Goal: Transaction & Acquisition: Purchase product/service

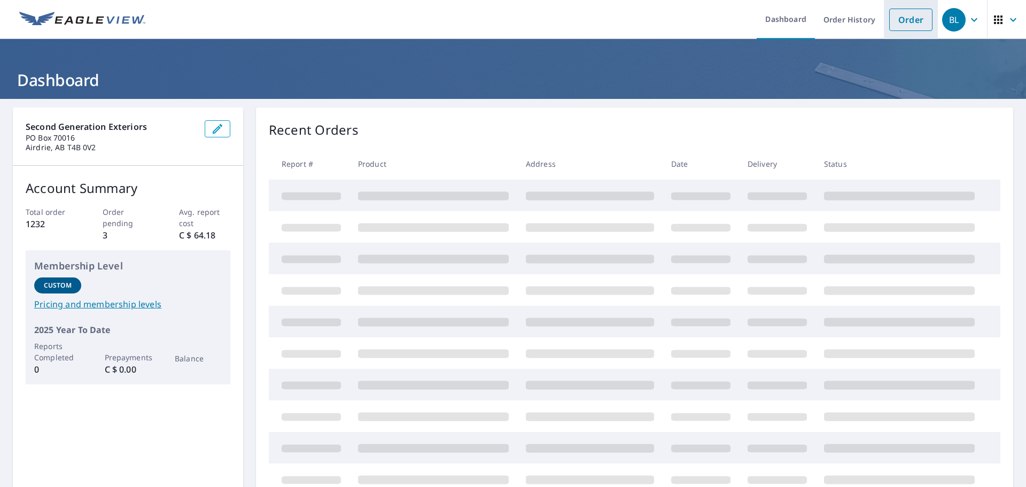
click at [908, 22] on link "Order" at bounding box center [910, 20] width 43 height 22
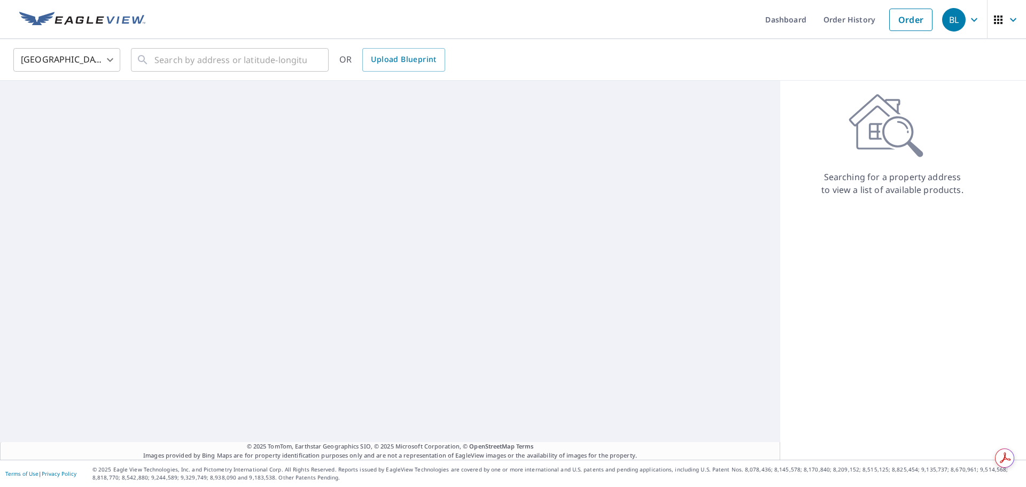
click at [27, 61] on body "BL BL Dashboard Order History Order BL [GEOGRAPHIC_DATA] [GEOGRAPHIC_DATA] ​ ​ …" at bounding box center [513, 243] width 1026 height 487
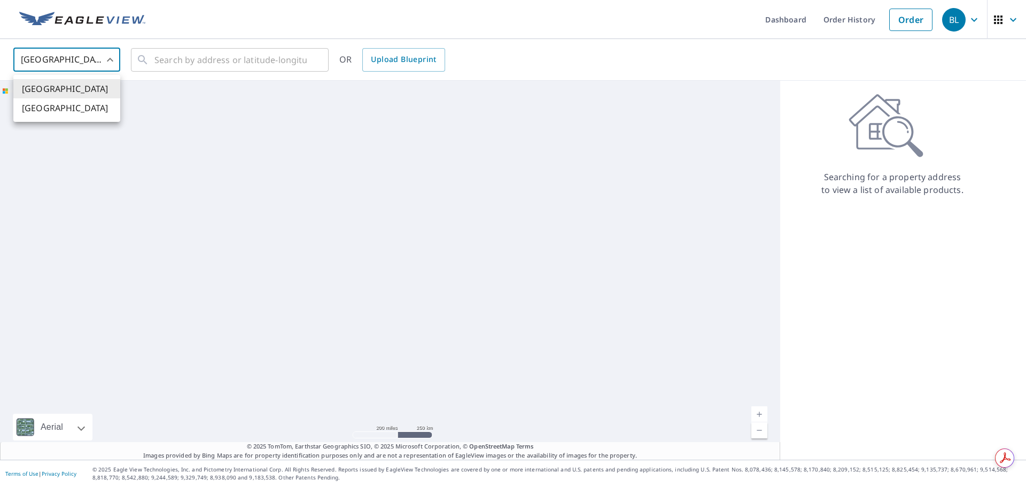
click at [74, 118] on ul "[GEOGRAPHIC_DATA] [GEOGRAPHIC_DATA]" at bounding box center [66, 98] width 107 height 47
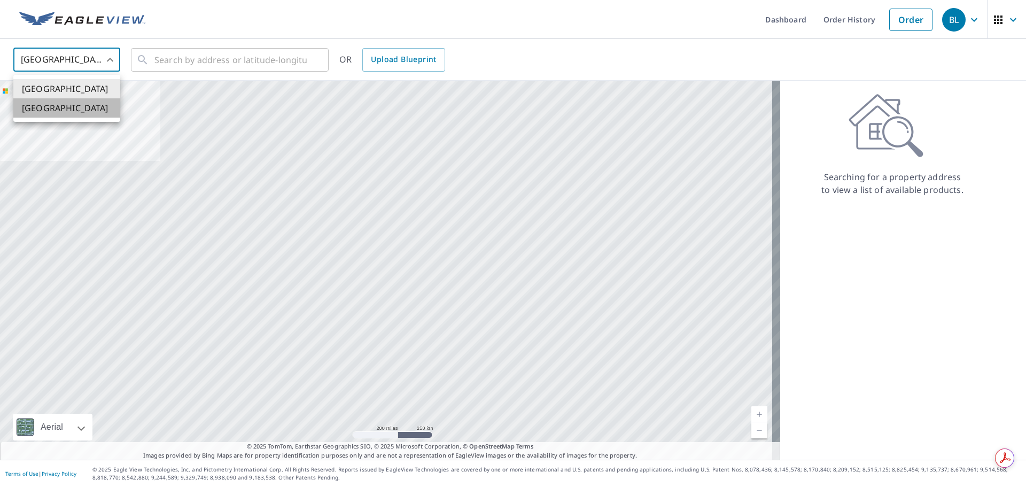
click at [91, 106] on li "[GEOGRAPHIC_DATA]" at bounding box center [66, 107] width 107 height 19
type input "CA"
click at [197, 67] on input "text" at bounding box center [230, 60] width 152 height 30
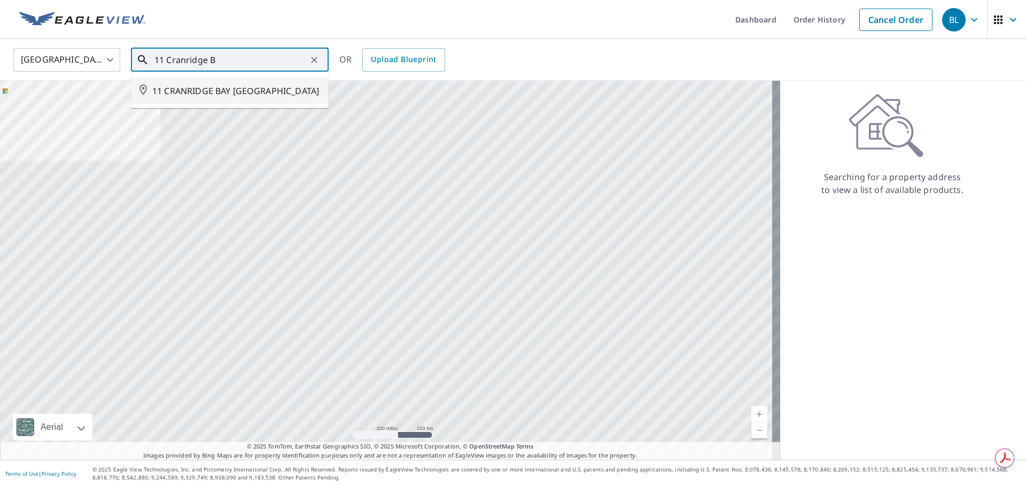
click at [192, 104] on li "11 CRANRIDGE BAY [GEOGRAPHIC_DATA]" at bounding box center [230, 91] width 198 height 26
type input "11 CRANRIDGE BAY [GEOGRAPHIC_DATA]"
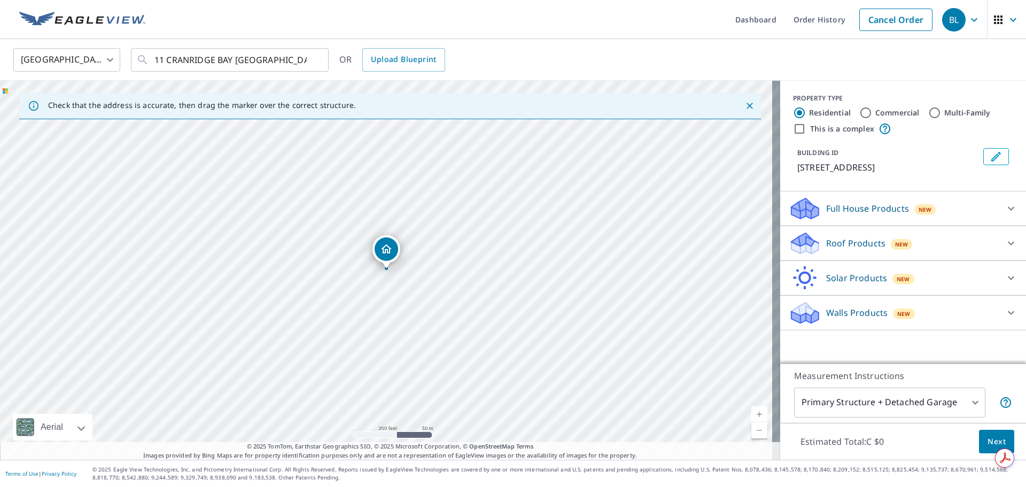
click at [833, 215] on p "Full House Products" at bounding box center [867, 208] width 83 height 13
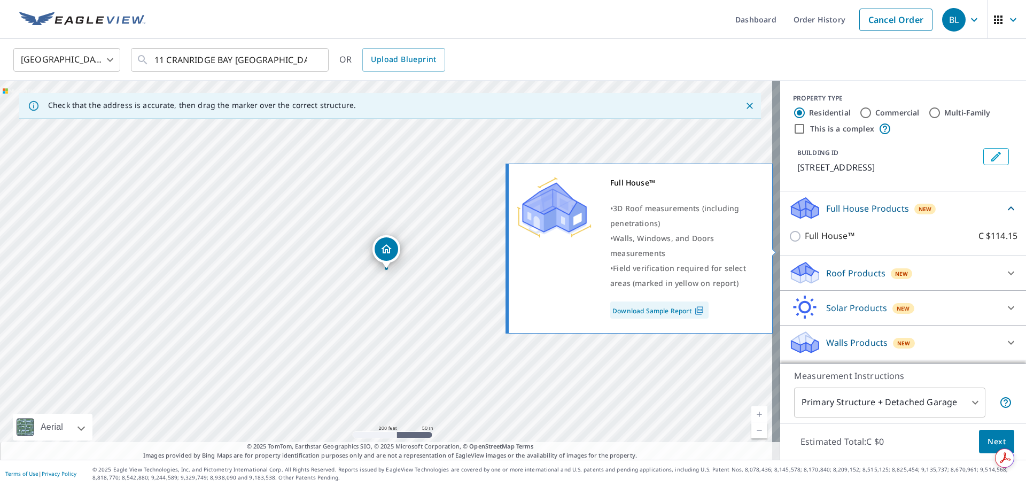
click at [789, 243] on input "Full House™ C $114.15" at bounding box center [797, 236] width 16 height 13
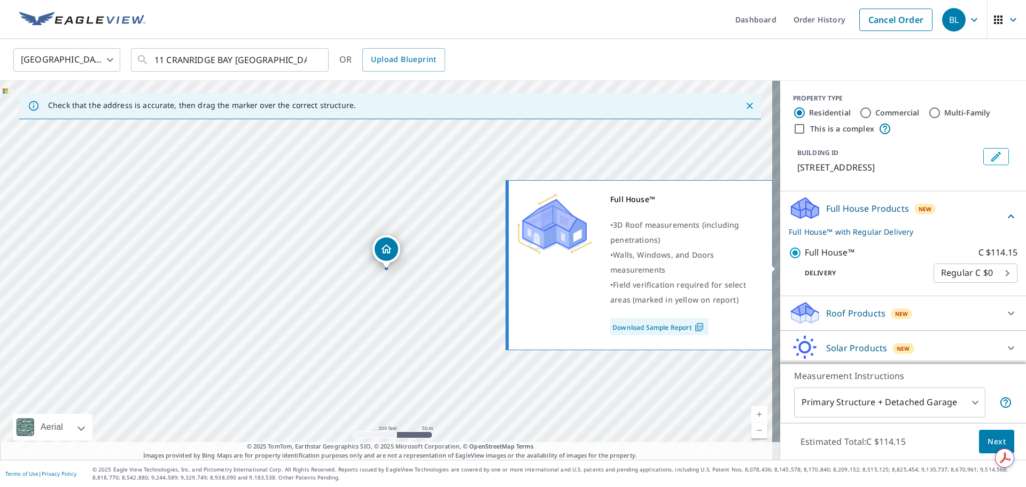
click at [789, 259] on input "Full House™ C $114.15" at bounding box center [797, 252] width 16 height 13
checkbox input "false"
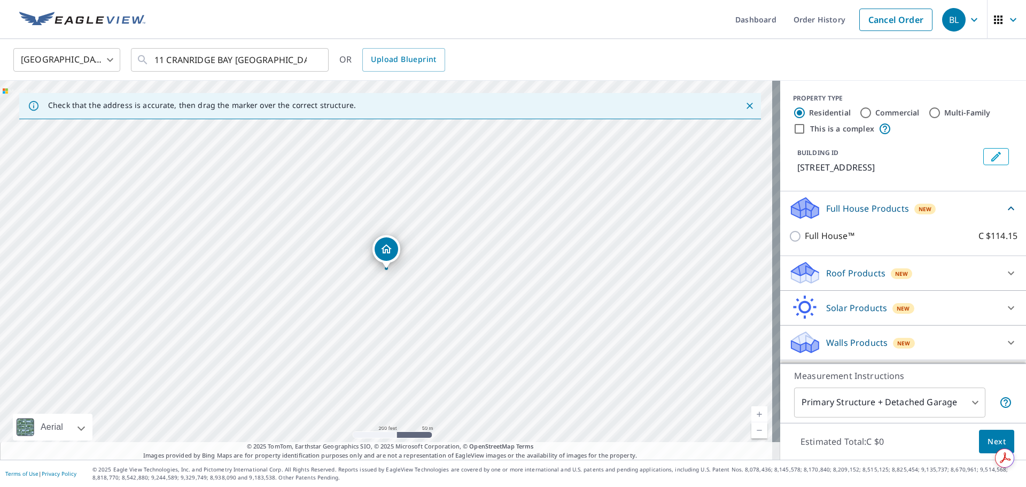
click at [846, 285] on div "Roof Products New" at bounding box center [894, 272] width 210 height 25
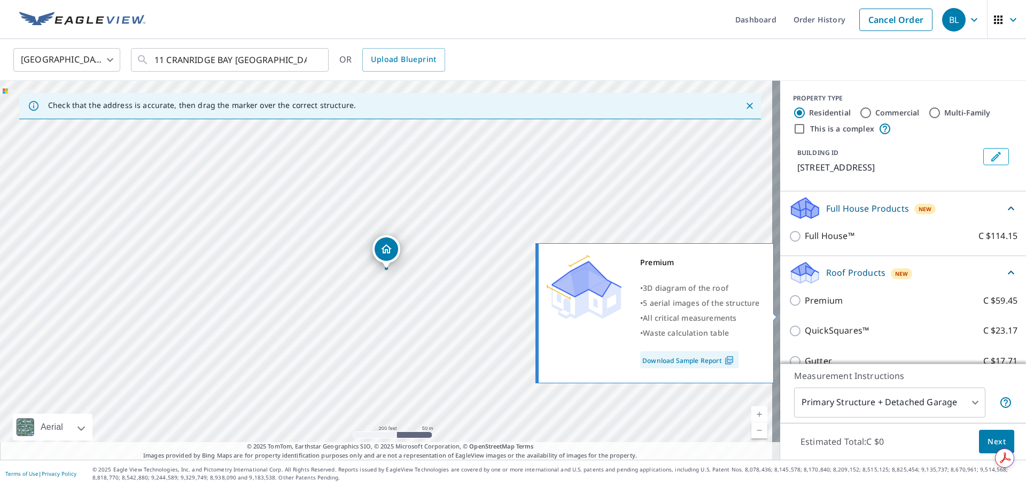
click at [789, 307] on input "Premium C $59.45" at bounding box center [797, 300] width 16 height 13
checkbox input "true"
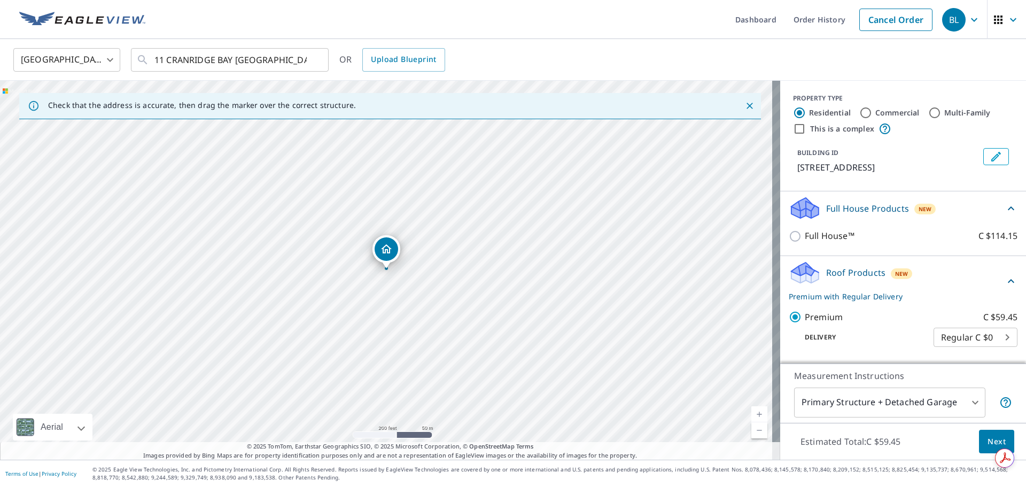
click at [988, 438] on span "Next" at bounding box center [997, 441] width 18 height 13
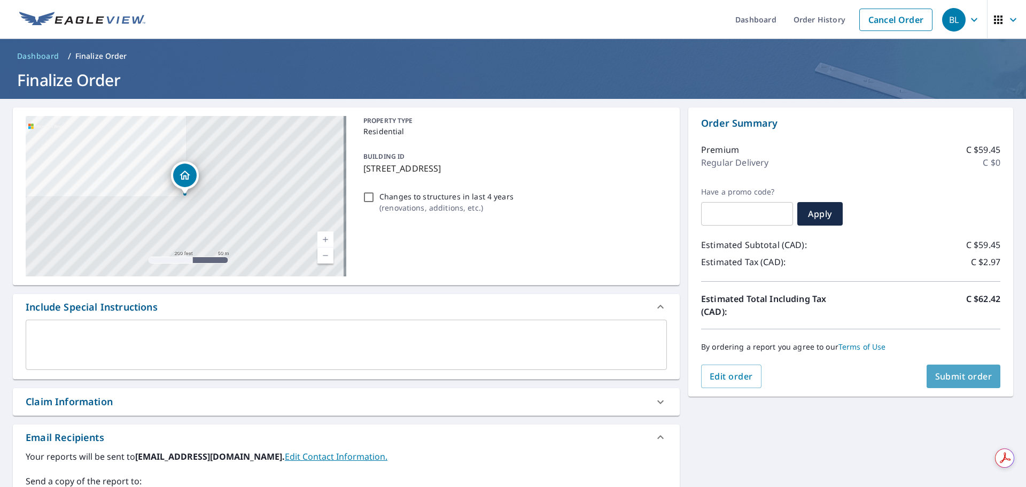
click at [962, 377] on span "Submit order" at bounding box center [963, 376] width 57 height 12
checkbox input "true"
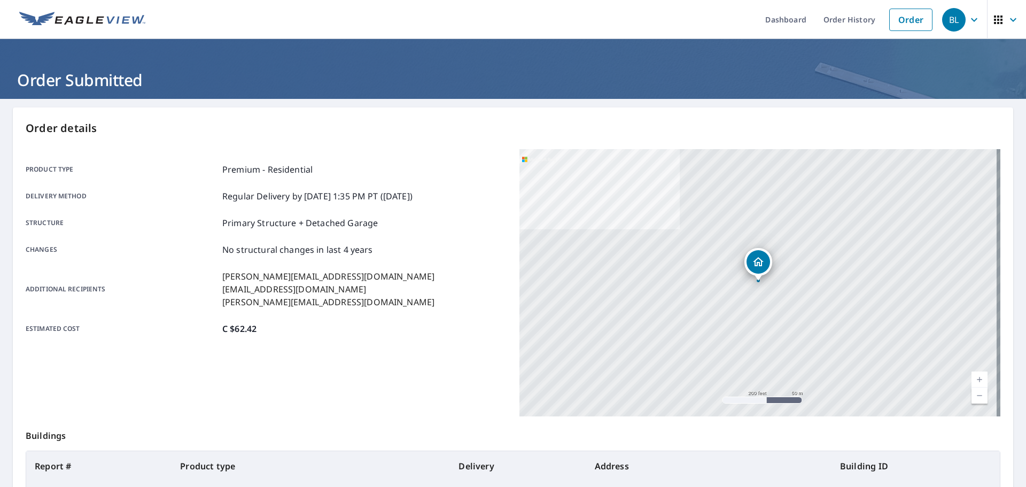
scroll to position [142, 0]
